Goal: Task Accomplishment & Management: Complete application form

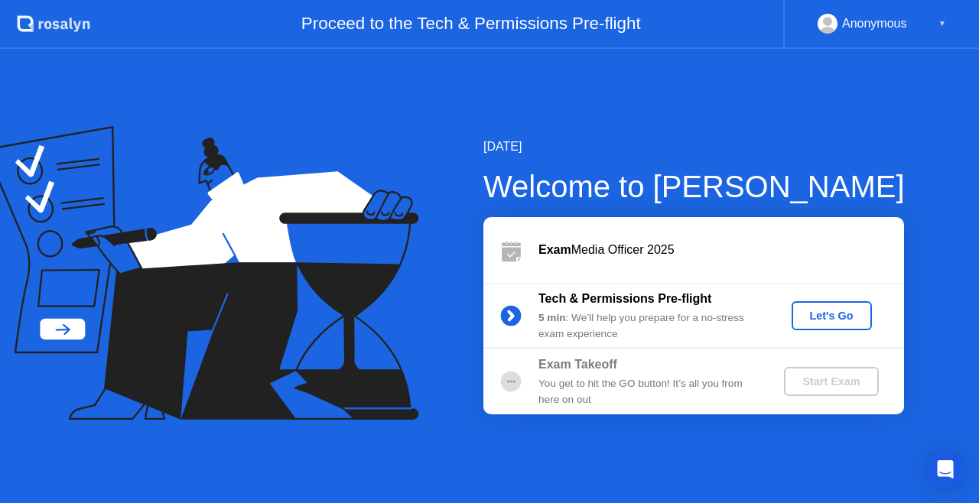
click at [848, 301] on button "Let's Go" at bounding box center [832, 315] width 80 height 29
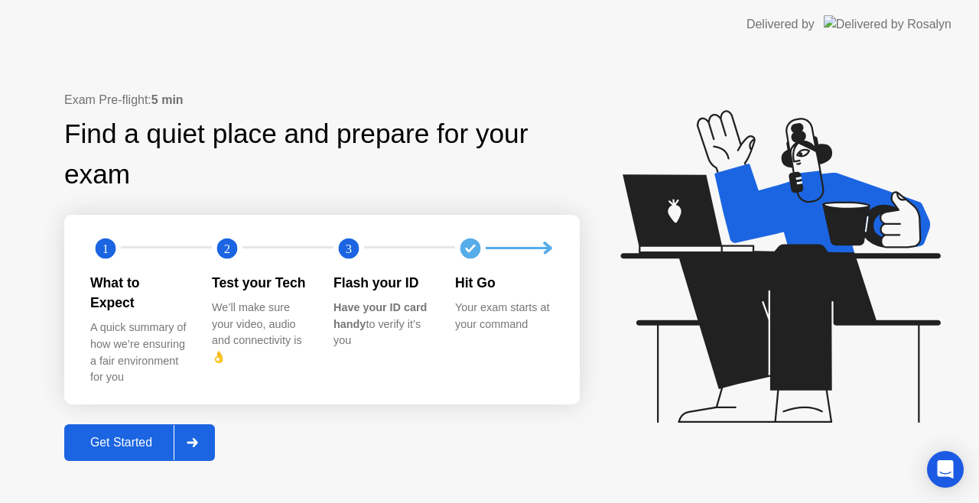
click at [209, 425] on div at bounding box center [192, 442] width 37 height 35
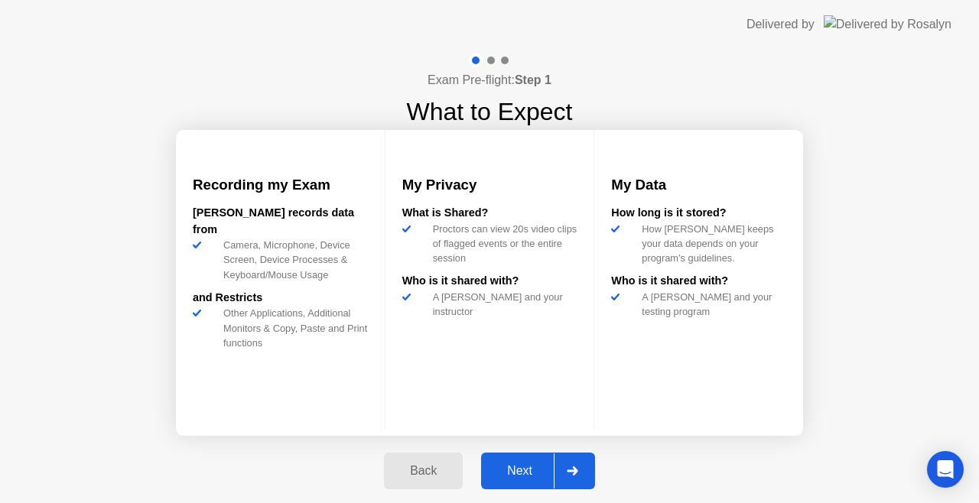
click at [581, 454] on div at bounding box center [572, 471] width 37 height 35
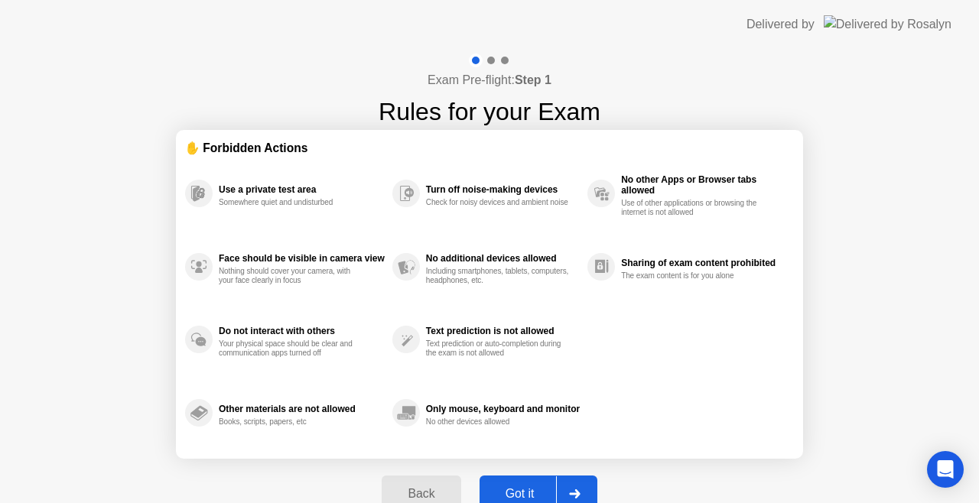
click at [571, 479] on div at bounding box center [574, 494] width 37 height 35
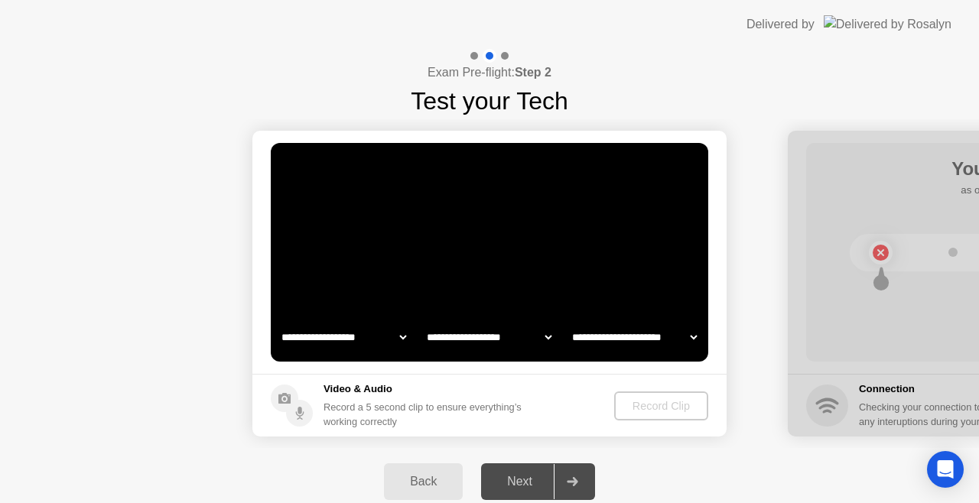
select select "**********"
select select "*******"
click at [680, 400] on div "Record Clip" at bounding box center [662, 406] width 82 height 12
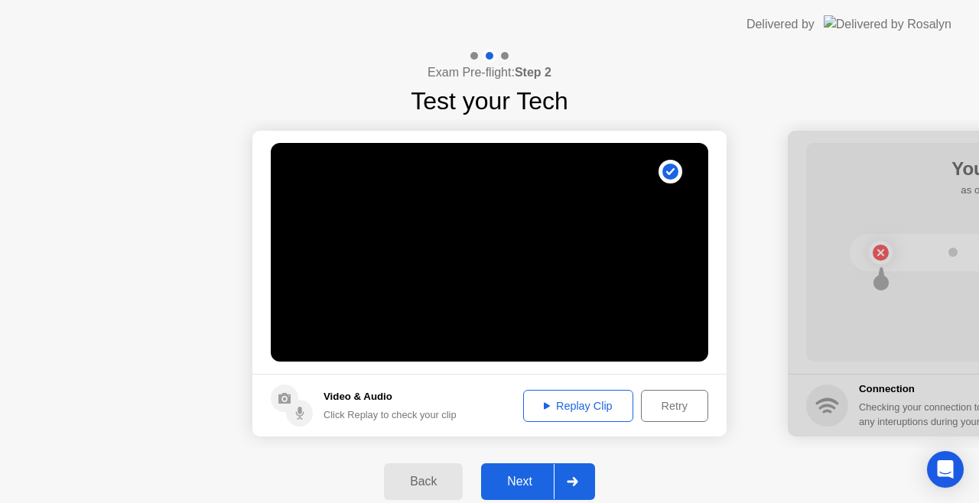
click at [714, 419] on footer "Video & Audio Click Replay to check your clip Replay Clip Retry" at bounding box center [489, 405] width 474 height 63
click at [683, 412] on div "Retry" at bounding box center [674, 406] width 57 height 12
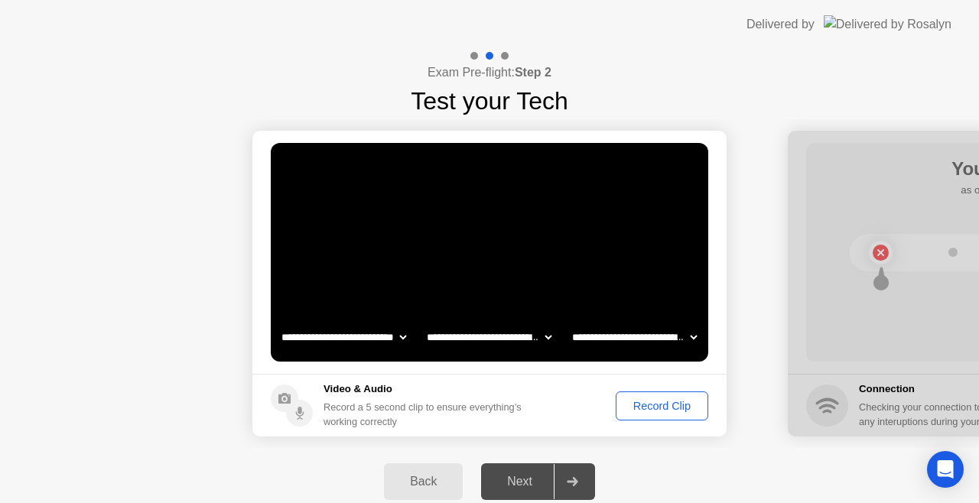
click at [665, 405] on div "Record Clip" at bounding box center [662, 406] width 82 height 12
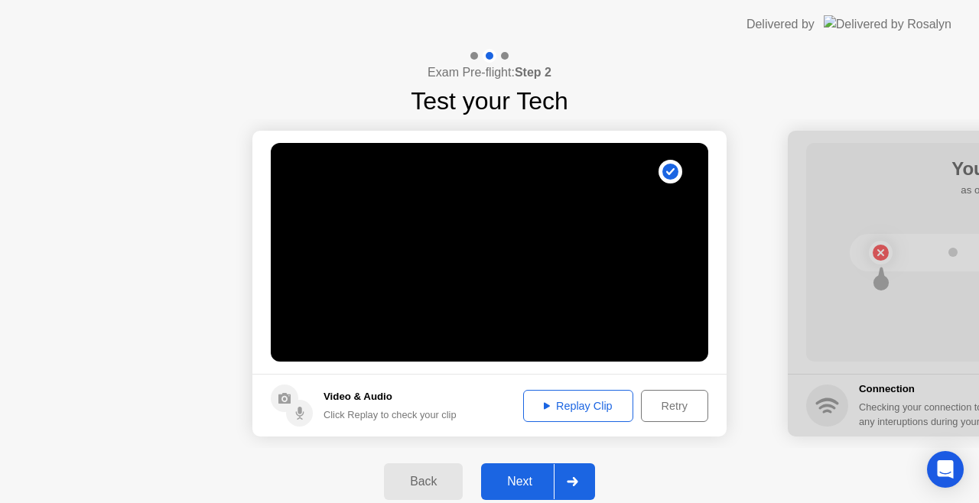
click at [666, 405] on div "Retry" at bounding box center [674, 406] width 57 height 12
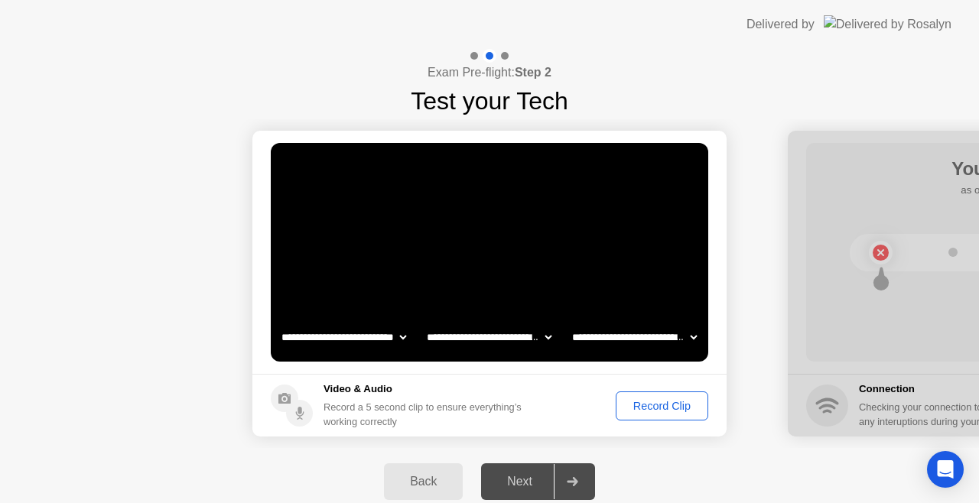
click at [650, 425] on footer "Video & Audio Record a 5 second clip to ensure everything’s working correctly R…" at bounding box center [489, 405] width 474 height 63
click at [642, 406] on div "Record Clip" at bounding box center [662, 406] width 82 height 12
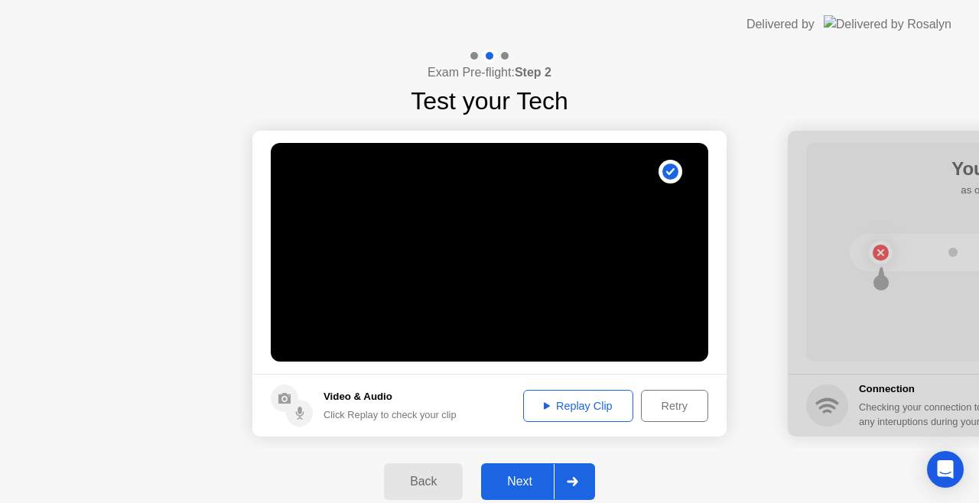
click at [604, 406] on div "Replay Clip" at bounding box center [578, 406] width 99 height 12
click at [564, 400] on div "Replay Clip" at bounding box center [578, 406] width 99 height 12
click at [551, 402] on div "Replay Clip" at bounding box center [578, 406] width 99 height 12
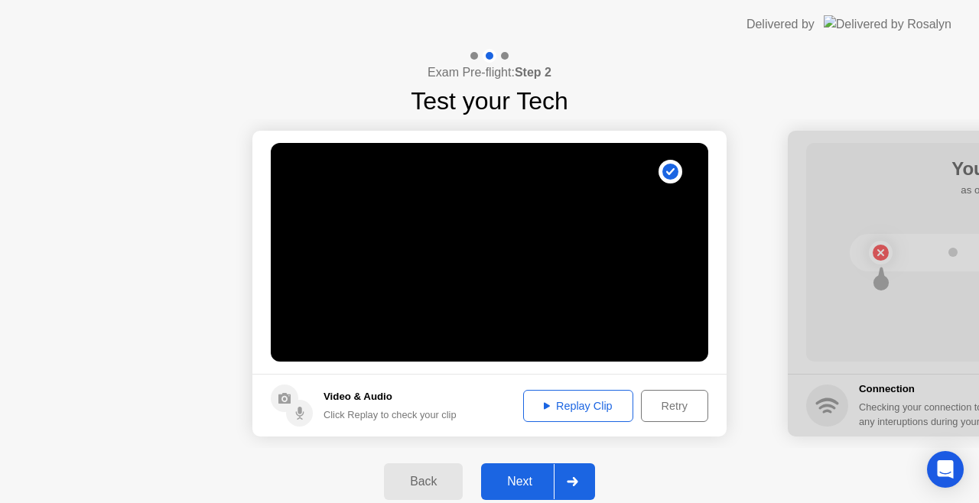
click at [554, 401] on div "Replay Clip" at bounding box center [578, 406] width 99 height 12
click at [551, 408] on div "Replay Clip" at bounding box center [578, 406] width 99 height 12
click at [545, 400] on div "Replay Clip" at bounding box center [578, 406] width 99 height 12
click at [668, 169] on circle at bounding box center [670, 172] width 16 height 16
click at [678, 411] on div "Retry" at bounding box center [674, 406] width 57 height 12
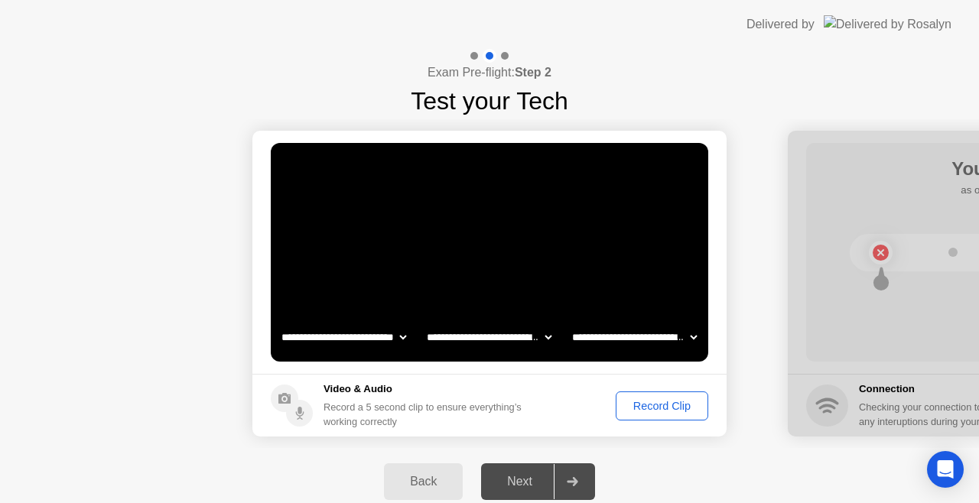
click at [662, 406] on div "Record Clip" at bounding box center [662, 406] width 82 height 12
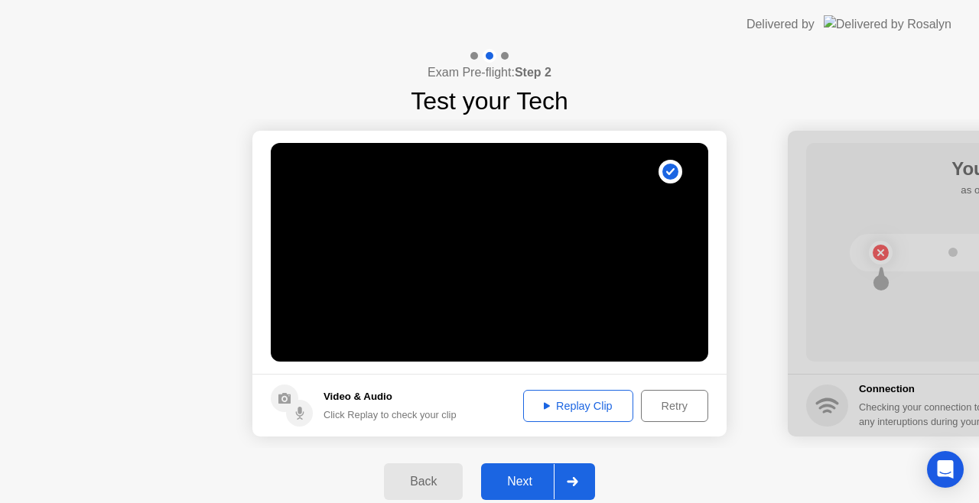
click at [539, 403] on div "Replay Clip" at bounding box center [578, 406] width 99 height 12
click at [545, 403] on icon at bounding box center [547, 406] width 6 height 8
click at [685, 405] on div "Retry" at bounding box center [674, 406] width 57 height 12
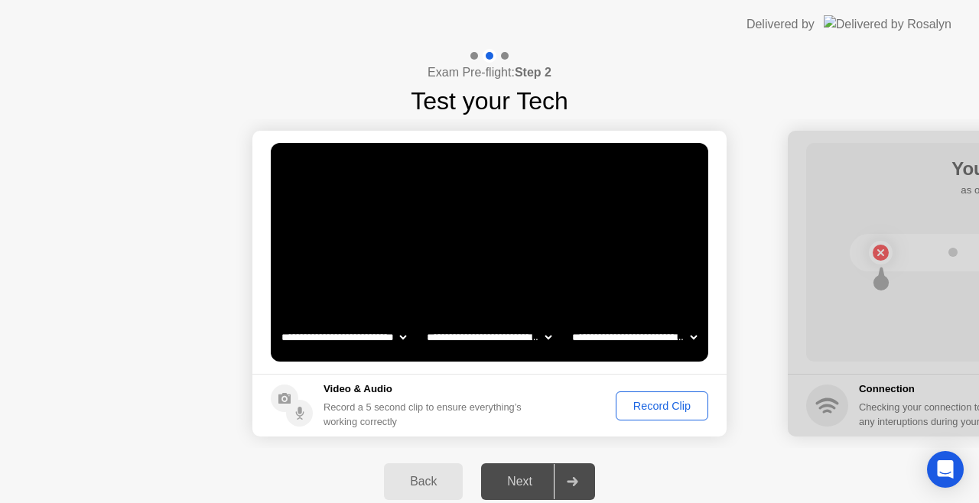
click at [649, 410] on div "Record Clip" at bounding box center [662, 406] width 82 height 12
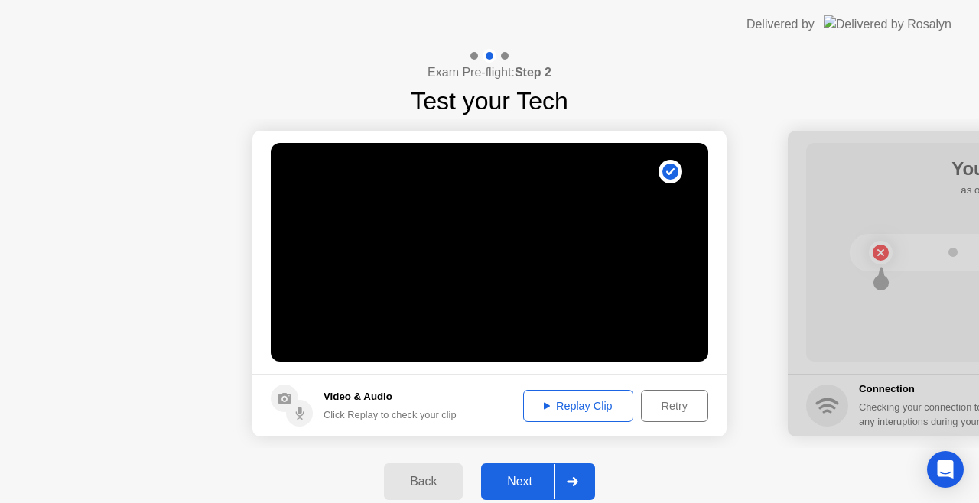
click at [583, 401] on div "Replay Clip" at bounding box center [578, 406] width 99 height 12
click at [571, 478] on icon at bounding box center [572, 481] width 11 height 9
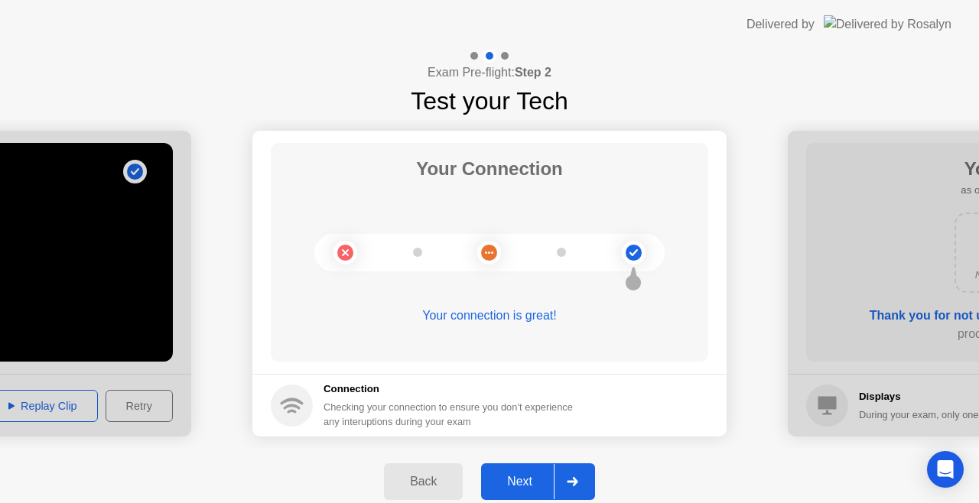
click at [572, 474] on div at bounding box center [572, 481] width 37 height 35
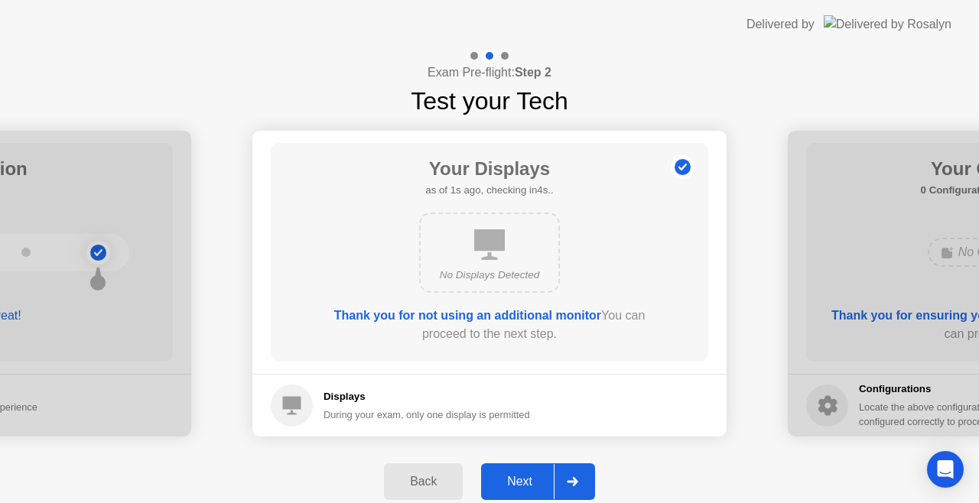
click at [582, 478] on div at bounding box center [572, 481] width 37 height 35
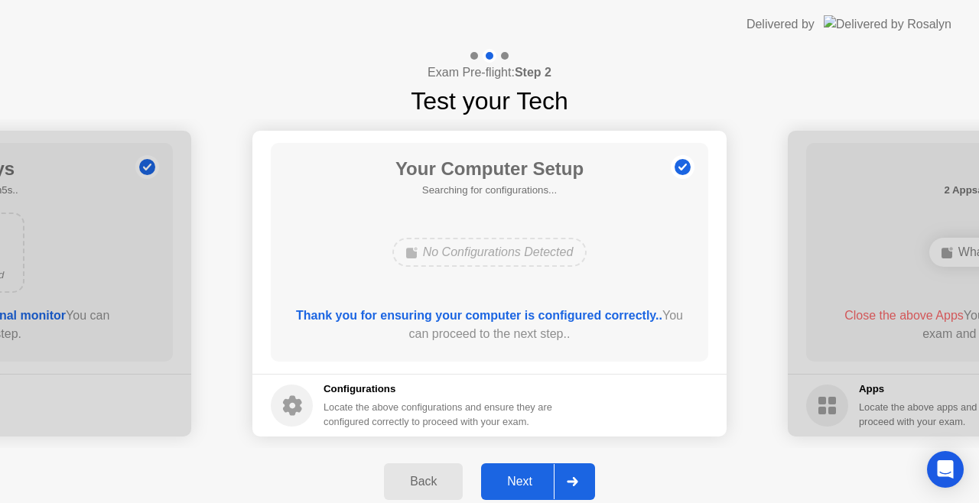
click at [582, 478] on div at bounding box center [572, 481] width 37 height 35
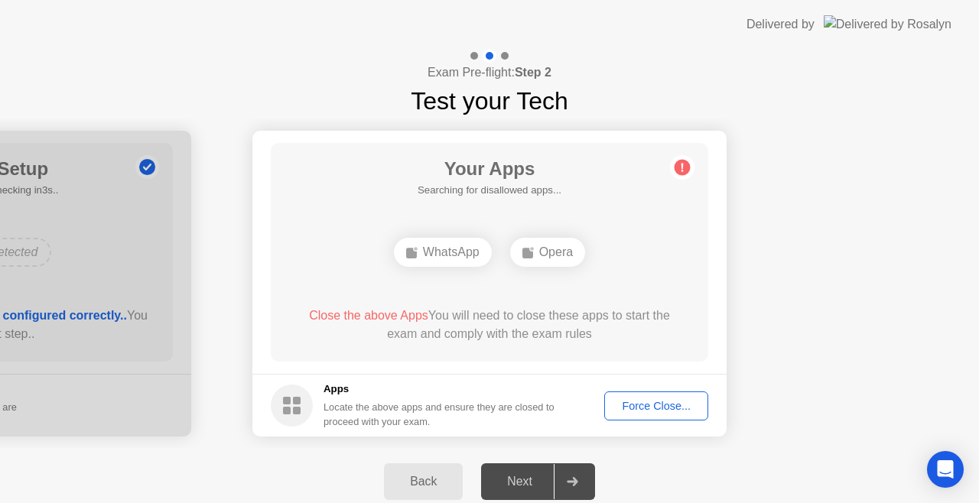
click at [645, 393] on button "Force Close..." at bounding box center [656, 406] width 104 height 29
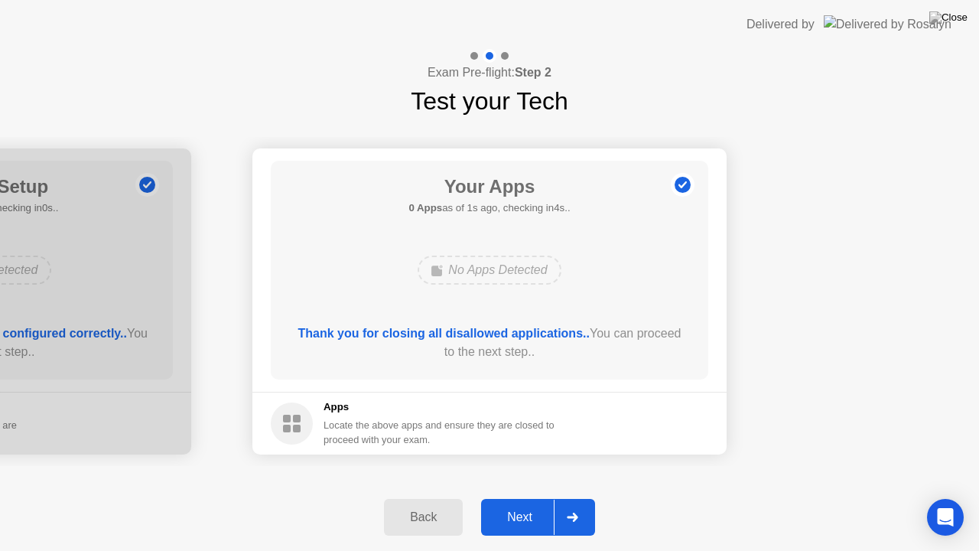
click at [578, 503] on div at bounding box center [572, 517] width 37 height 35
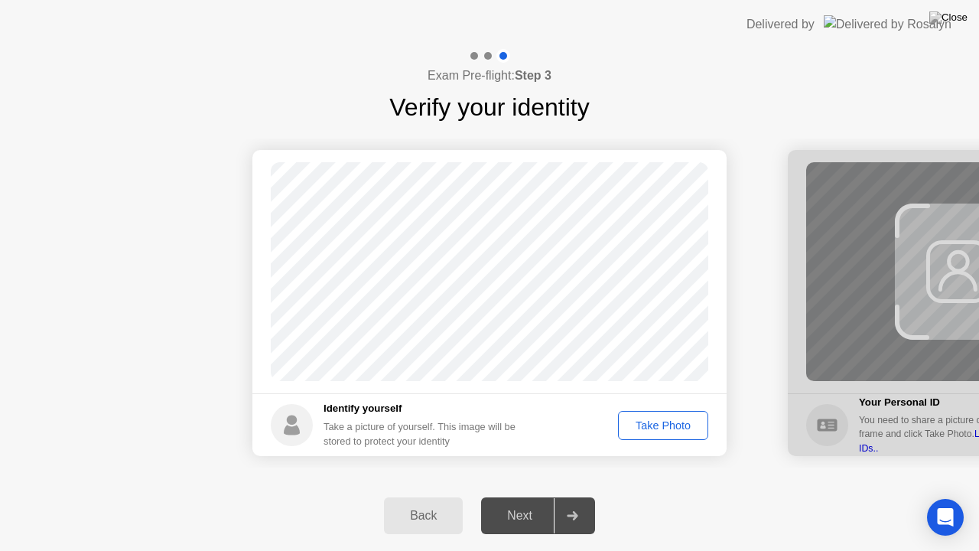
click at [699, 425] on div "Take Photo" at bounding box center [663, 425] width 80 height 12
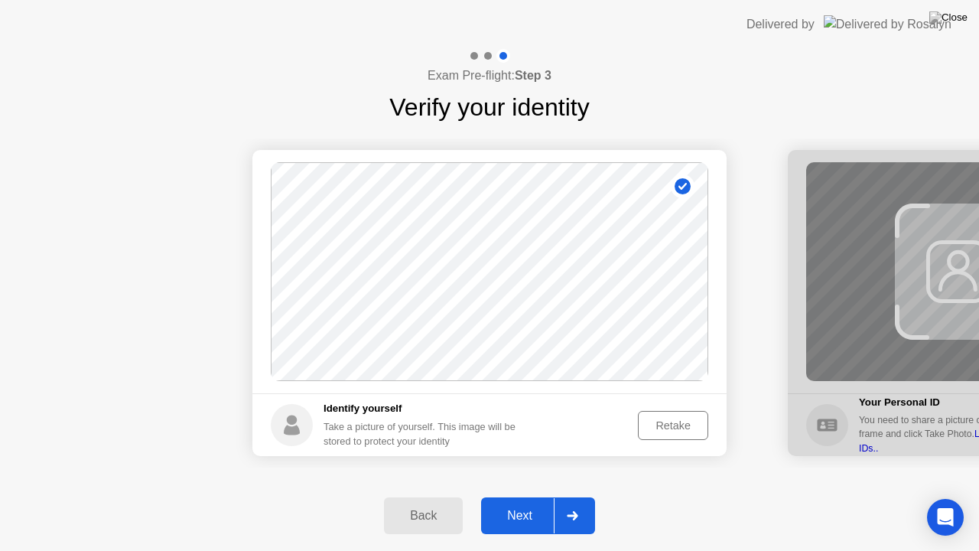
click at [581, 503] on div at bounding box center [572, 515] width 37 height 35
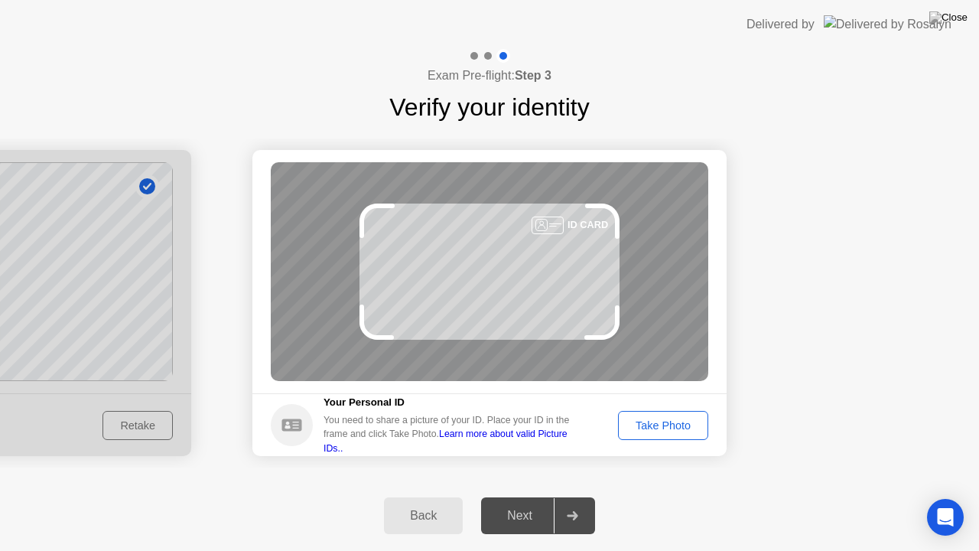
click at [684, 415] on button "Take Photo" at bounding box center [663, 425] width 90 height 29
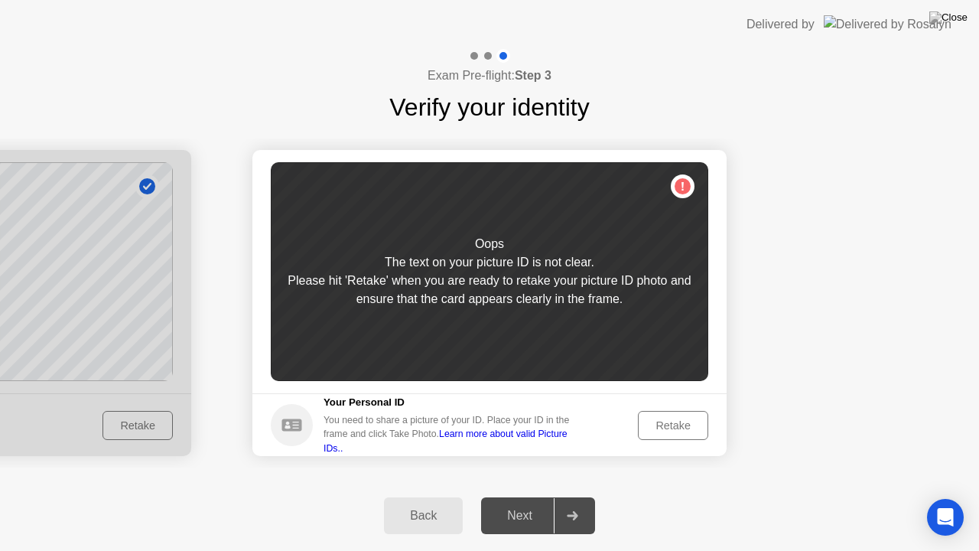
click at [669, 419] on div "Retake" at bounding box center [673, 425] width 60 height 12
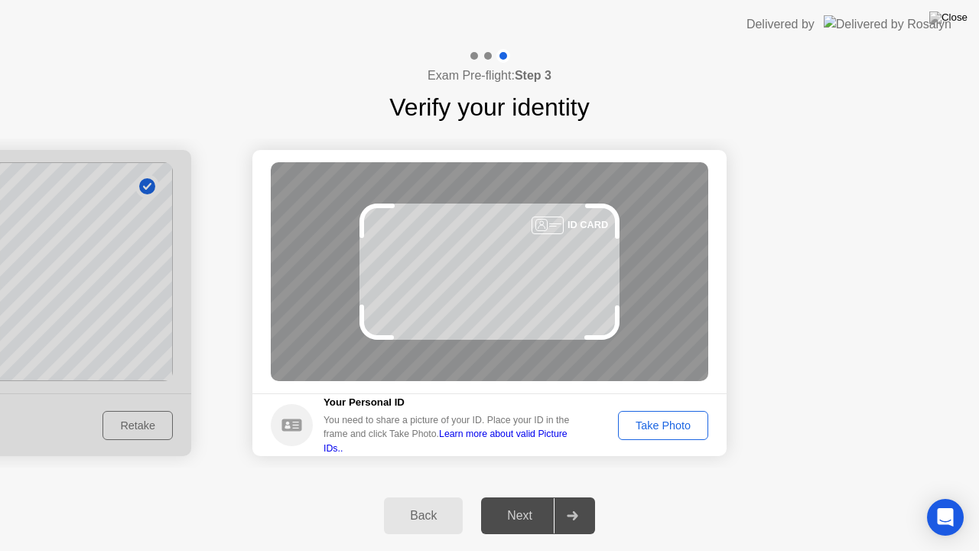
click at [654, 419] on div "Take Photo" at bounding box center [663, 425] width 80 height 12
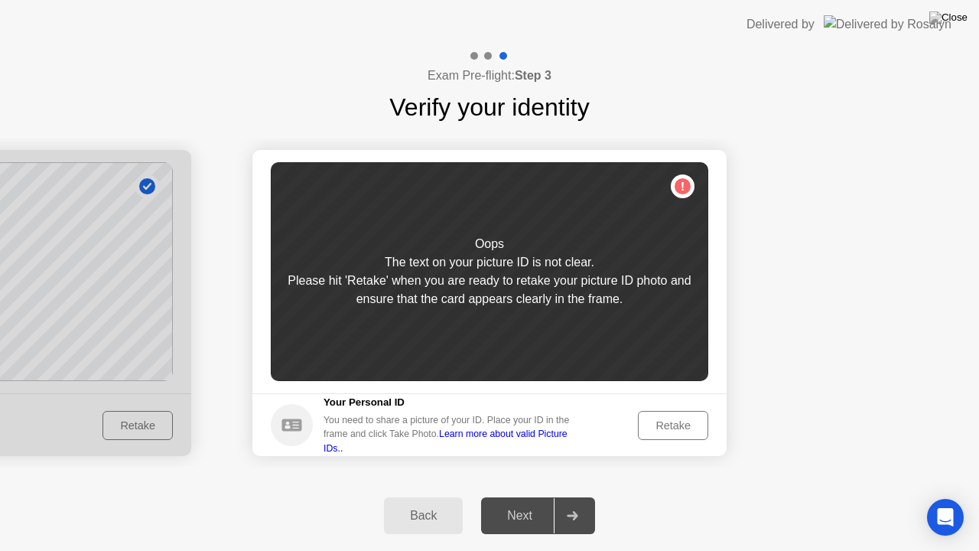
click at [659, 415] on button "Retake" at bounding box center [673, 425] width 70 height 29
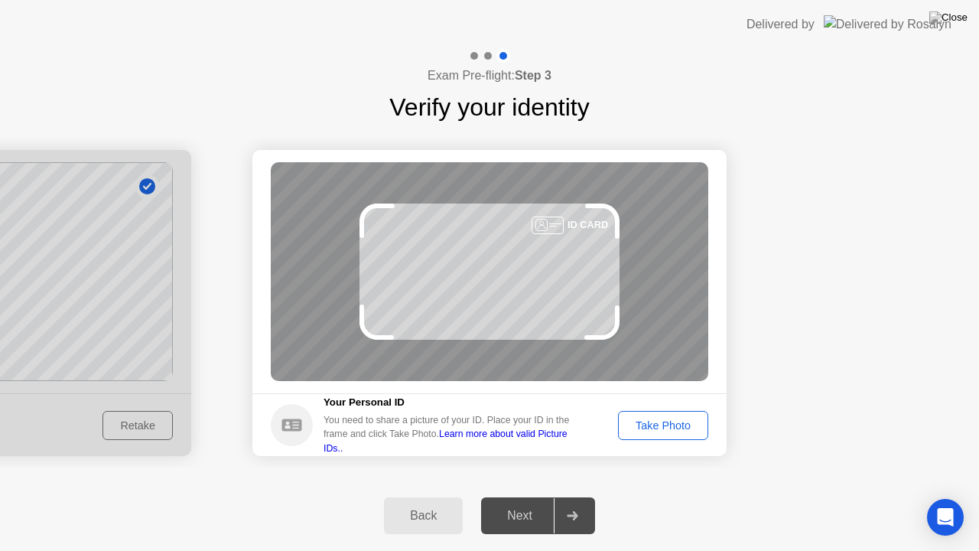
click at [672, 415] on button "Take Photo" at bounding box center [663, 425] width 90 height 29
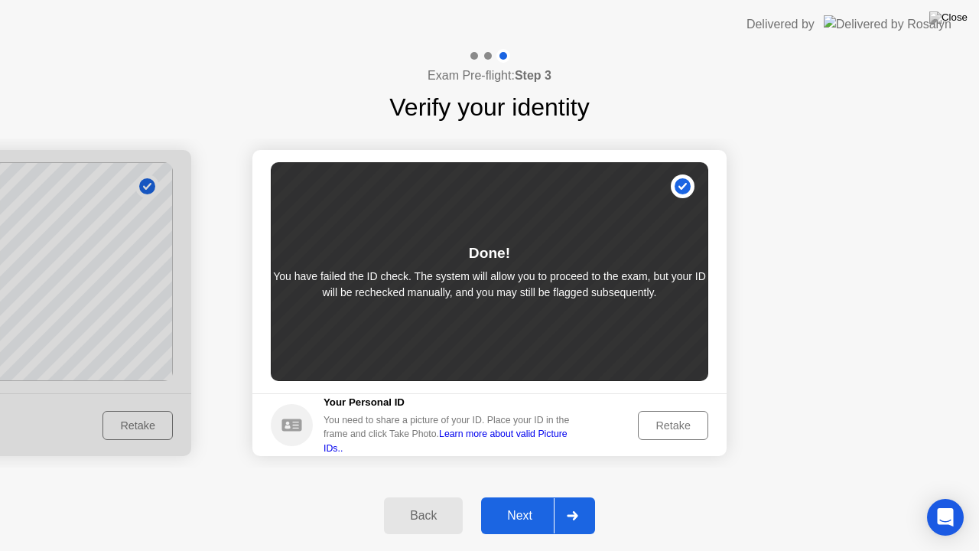
click at [568, 503] on div at bounding box center [572, 515] width 37 height 35
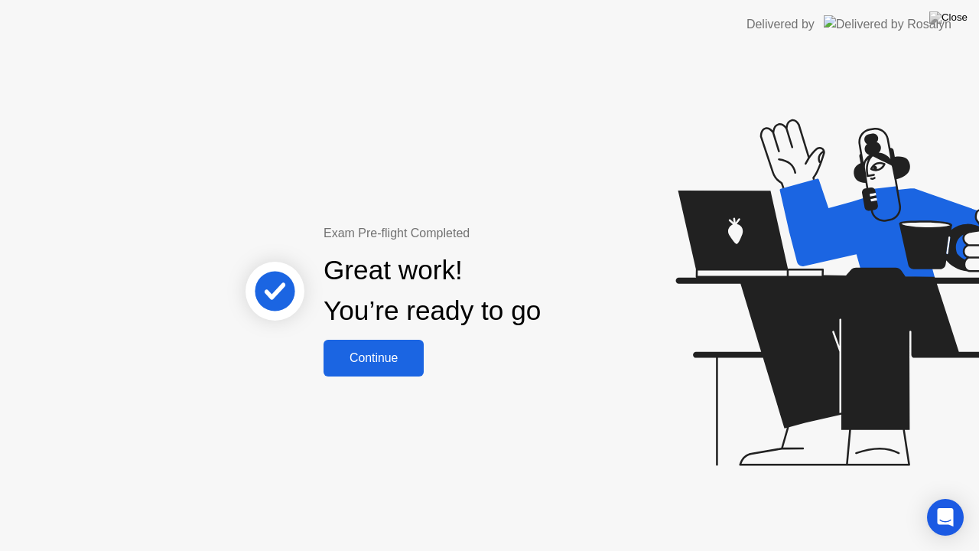
drag, startPoint x: 416, startPoint y: 348, endPoint x: 417, endPoint y: 356, distance: 8.4
click at [417, 356] on div "Continue" at bounding box center [373, 358] width 91 height 14
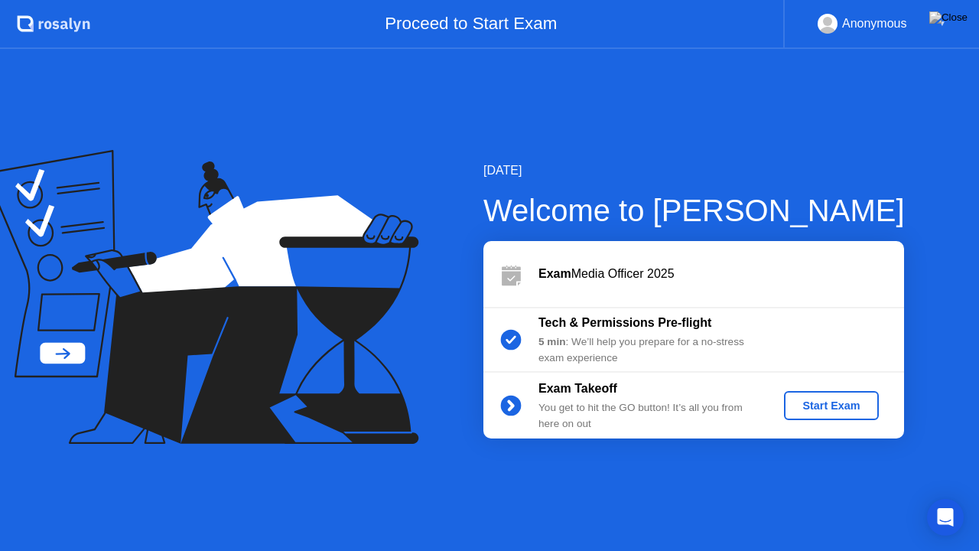
click at [810, 405] on div "Start Exam" at bounding box center [831, 405] width 82 height 12
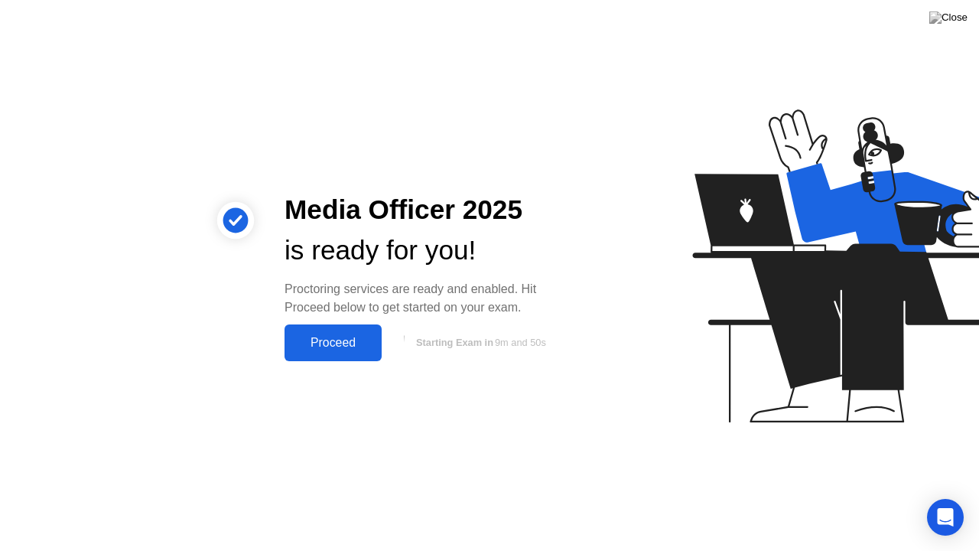
click at [337, 336] on div "Proceed" at bounding box center [333, 343] width 88 height 14
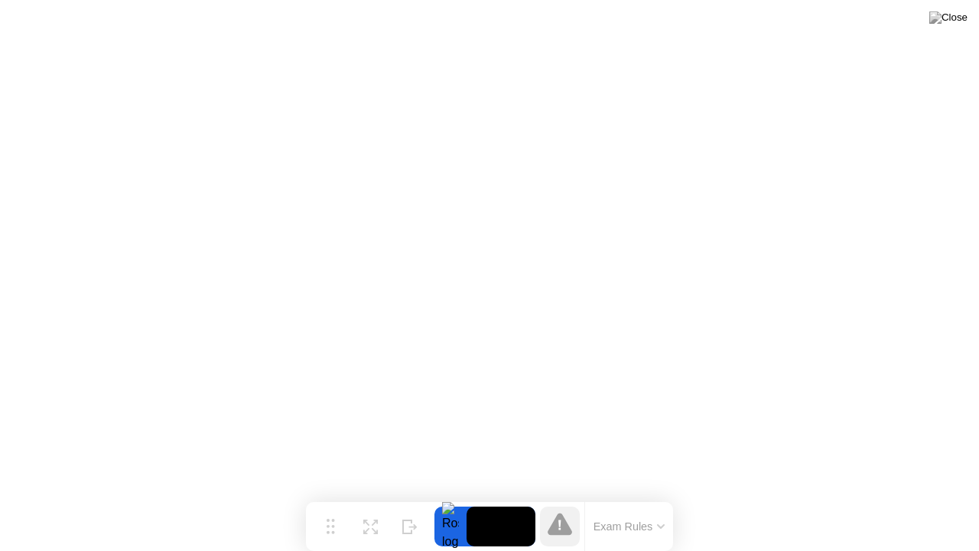
click at [662, 503] on icon at bounding box center [661, 526] width 8 height 5
